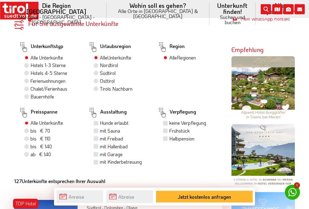
scroll to position [391, 0]
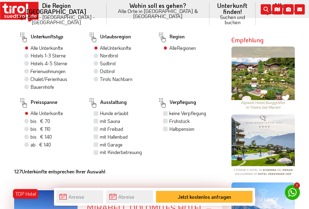
click at [102, 60] on label "Südtirol" at bounding box center [108, 63] width 16 height 7
click at [99, 61] on input "Südtirol" at bounding box center [97, 63] width 4 height 4
radio input "true"
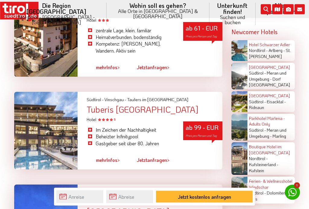
scroll to position [1029, 0]
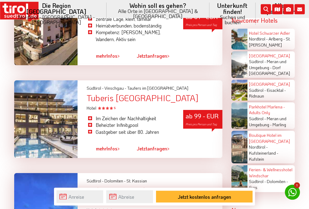
click at [113, 142] on link "mehr Infos >" at bounding box center [108, 149] width 24 height 14
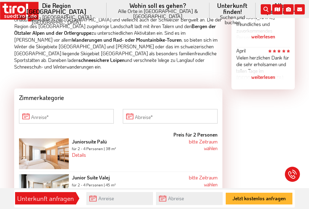
scroll to position [540, 0]
click at [26, 109] on input "Anreise" at bounding box center [66, 116] width 95 height 15
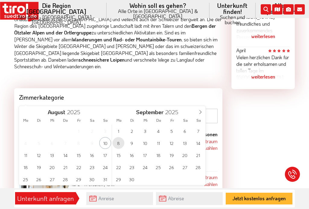
click at [122, 144] on span "8" at bounding box center [119, 143] width 12 height 12
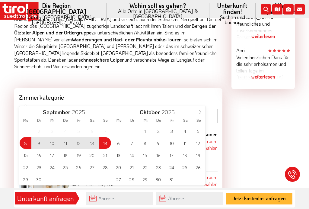
click at [107, 143] on span "14" at bounding box center [105, 143] width 12 height 12
type input "08-09-2025"
type input "14-09-2025"
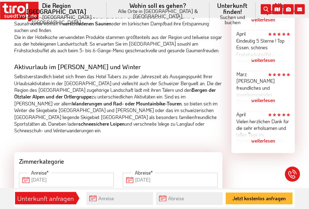
scroll to position [473, 0]
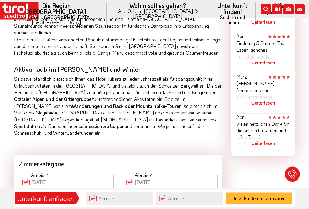
click at [263, 55] on div "weiterlesen" at bounding box center [264, 62] width 54 height 15
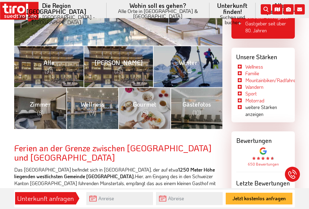
scroll to position [211, 0]
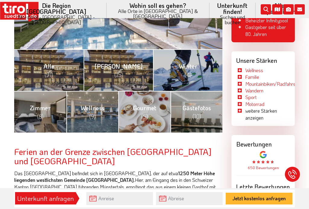
click at [97, 105] on span "Wellness (9)" at bounding box center [93, 112] width 24 height 16
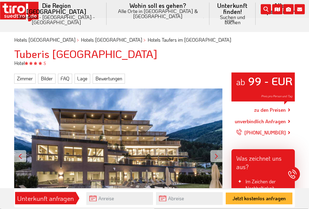
scroll to position [34, 0]
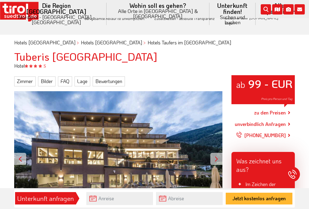
click at [284, 121] on link "unverbindlich Anfragen" at bounding box center [260, 124] width 51 height 7
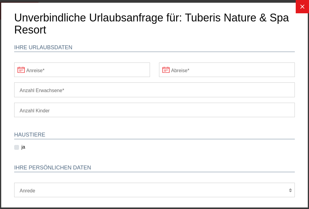
scroll to position [0, 0]
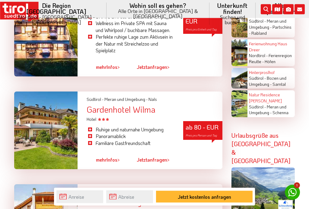
scroll to position [1138, 0]
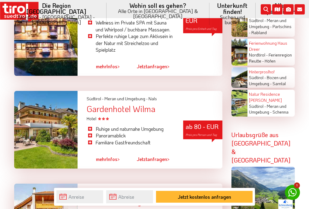
click at [118, 156] on span ">" at bounding box center [119, 159] width 2 height 6
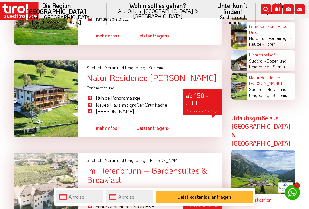
scroll to position [1354, 0]
click at [107, 122] on link "mehr Infos >" at bounding box center [108, 129] width 24 height 14
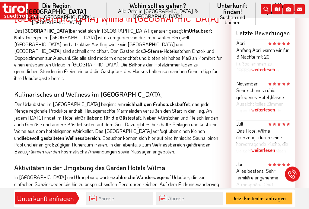
scroll to position [365, 0]
click at [268, 113] on div "weiterlesen" at bounding box center [264, 109] width 54 height 15
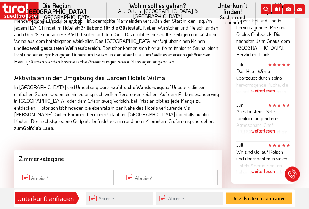
scroll to position [453, 0]
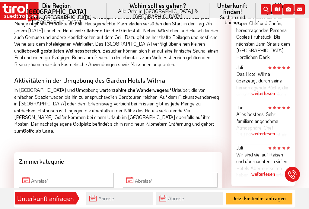
click at [263, 94] on div "weiterlesen" at bounding box center [264, 93] width 54 height 15
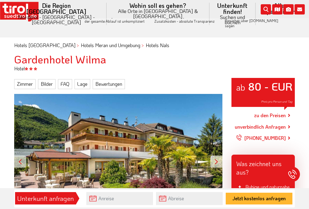
scroll to position [21, 0]
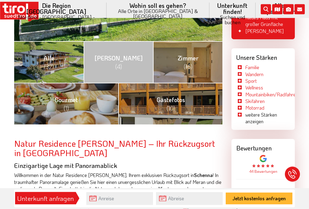
scroll to position [203, 0]
